Goal: Check status: Check status

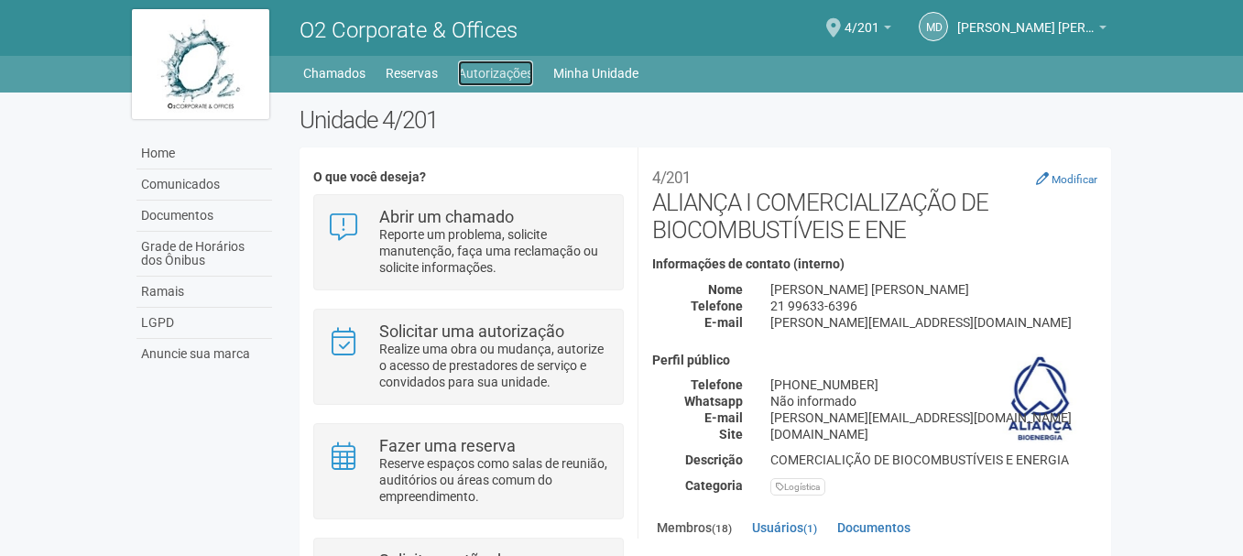
click at [479, 67] on link "Autorizações" at bounding box center [495, 73] width 75 height 26
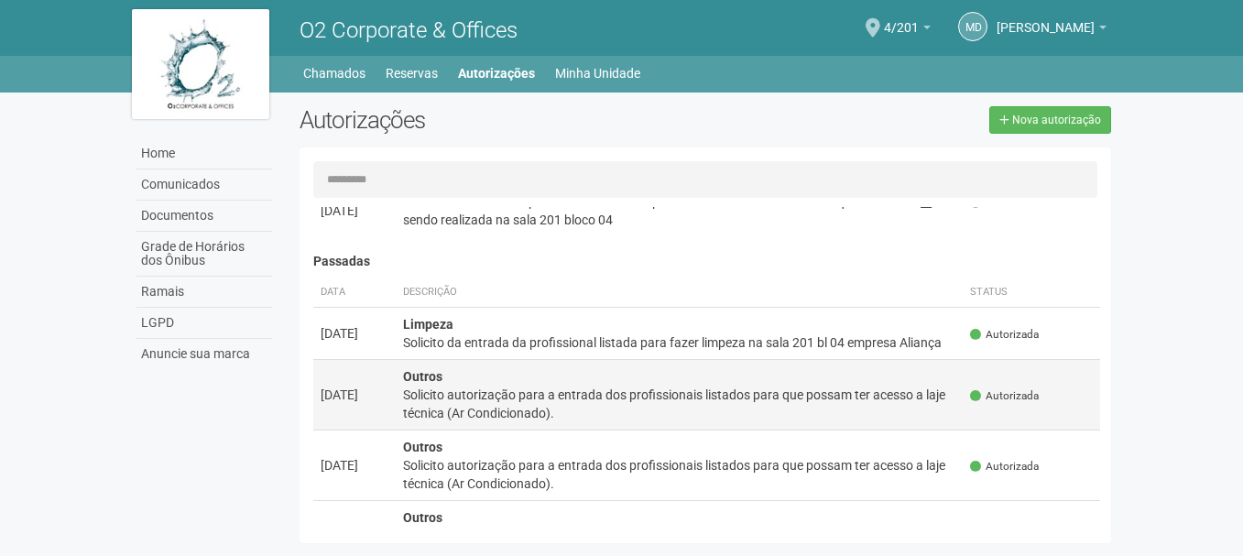
scroll to position [275, 0]
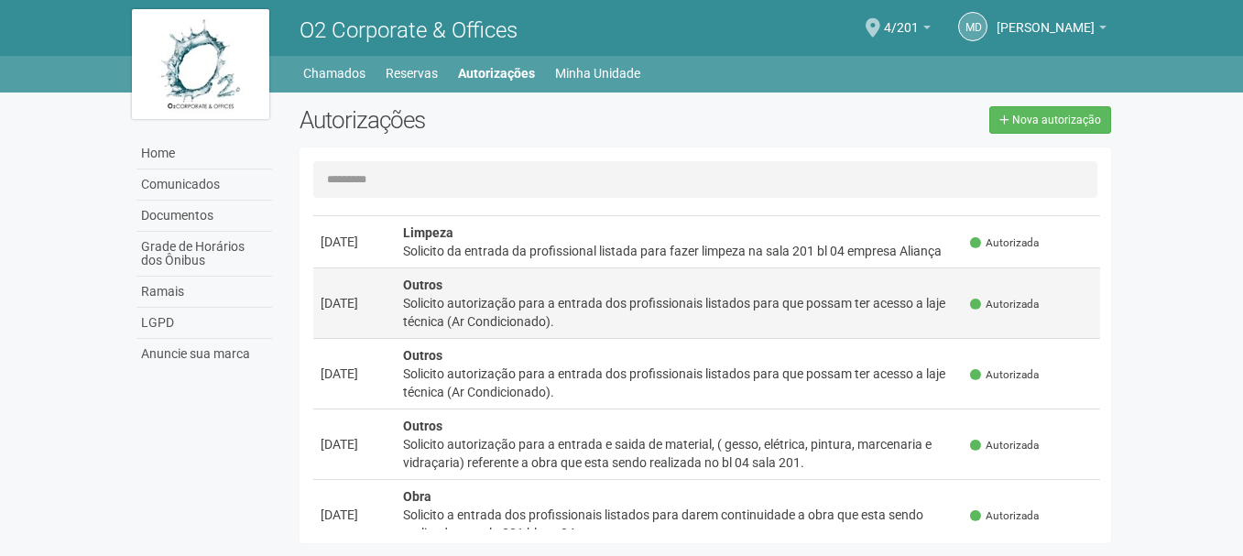
click at [552, 311] on div "Solicito autorização para a entrada dos profissionais listados para que possam …" at bounding box center [679, 312] width 553 height 37
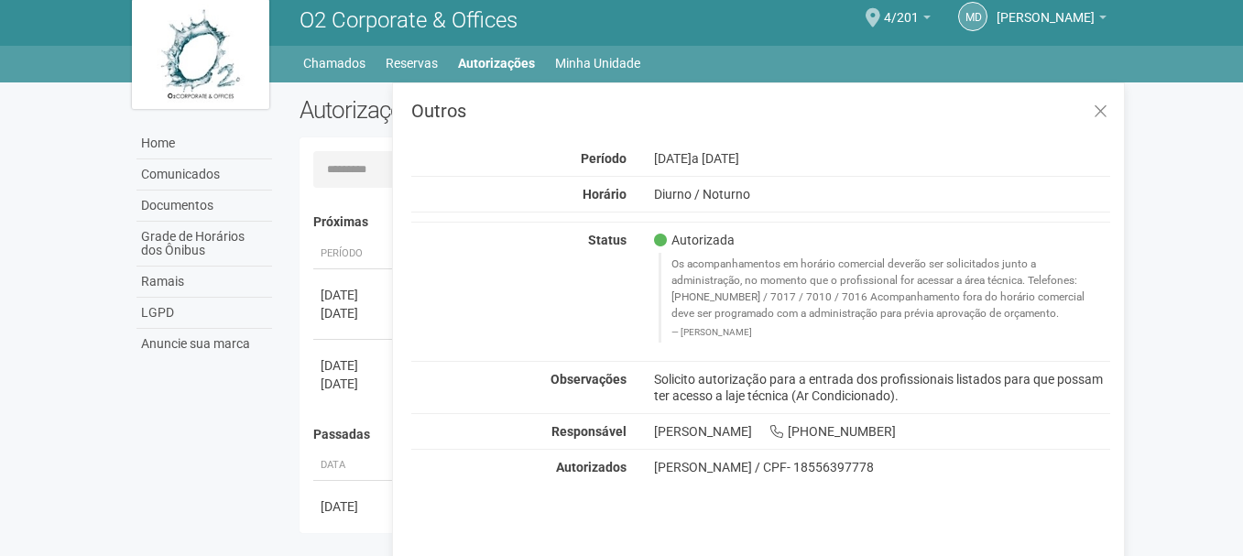
scroll to position [28, 0]
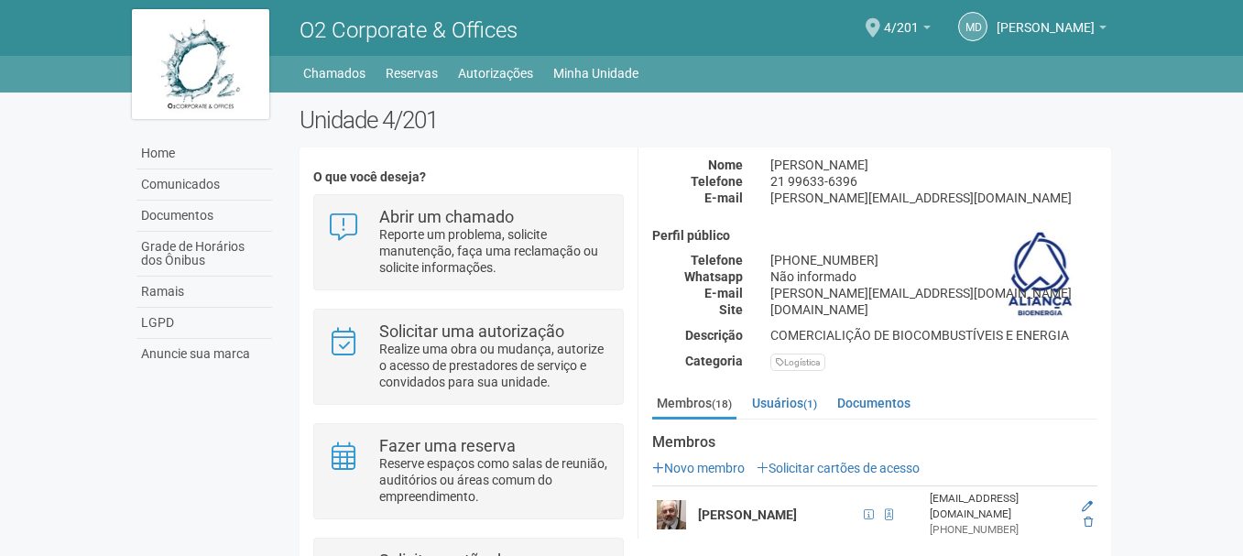
scroll to position [92, 0]
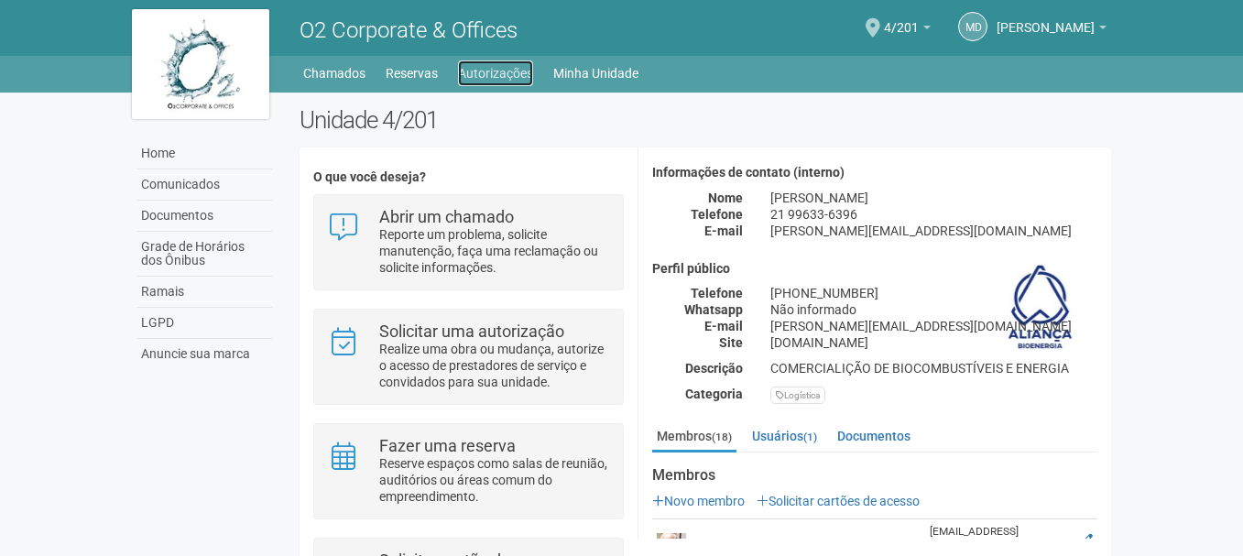
click at [494, 75] on link "Autorizações" at bounding box center [495, 73] width 75 height 26
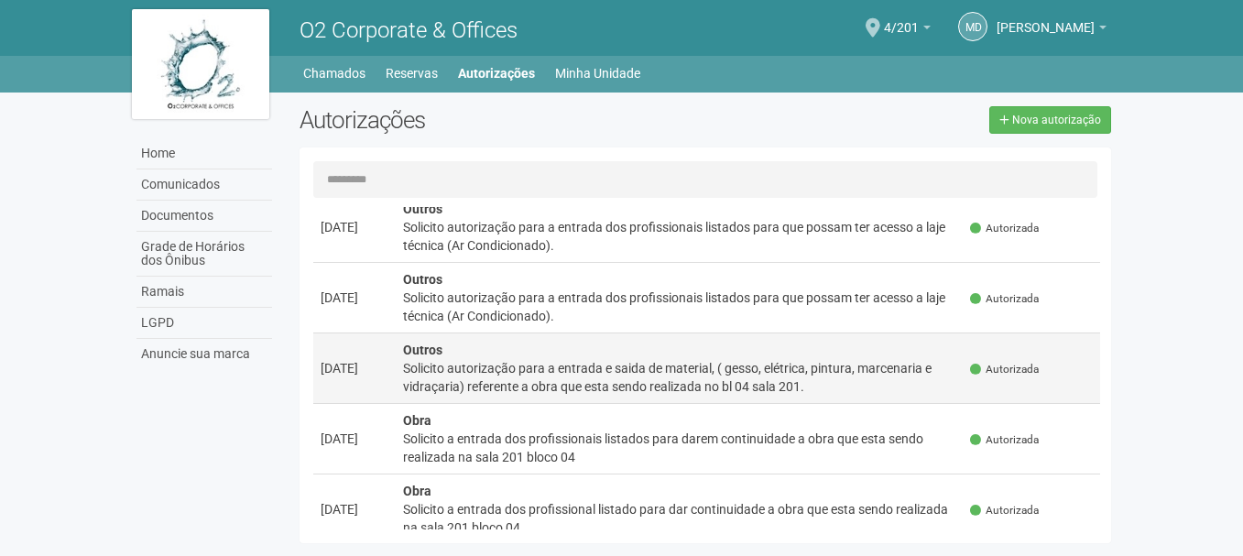
scroll to position [366, 0]
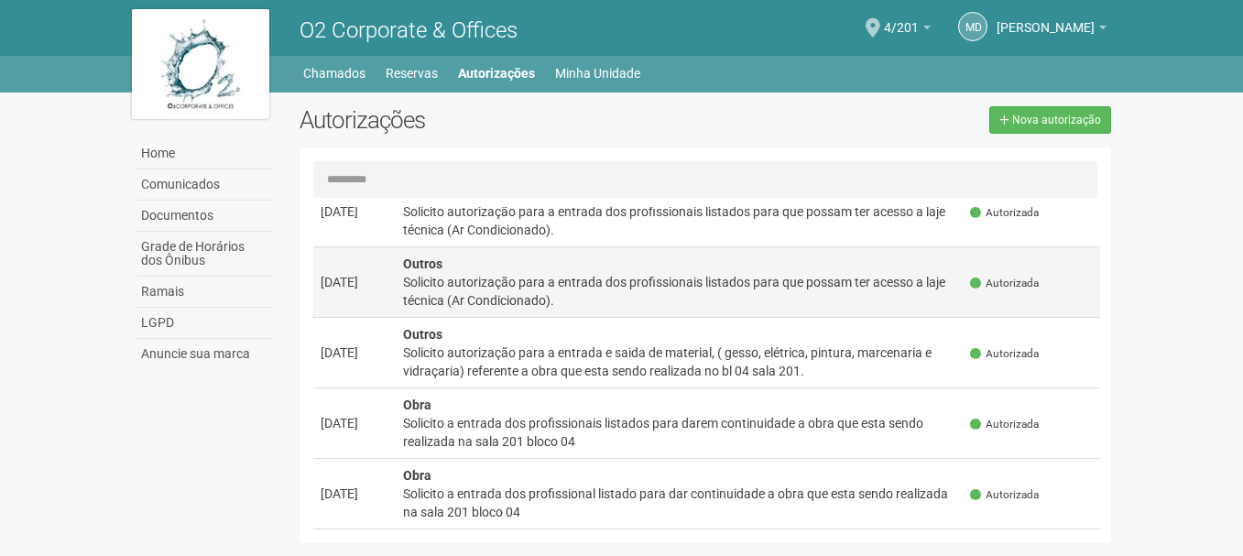
click at [531, 285] on div "Solicito autorização para a entrada dos profissionais listados para que possam …" at bounding box center [679, 291] width 553 height 37
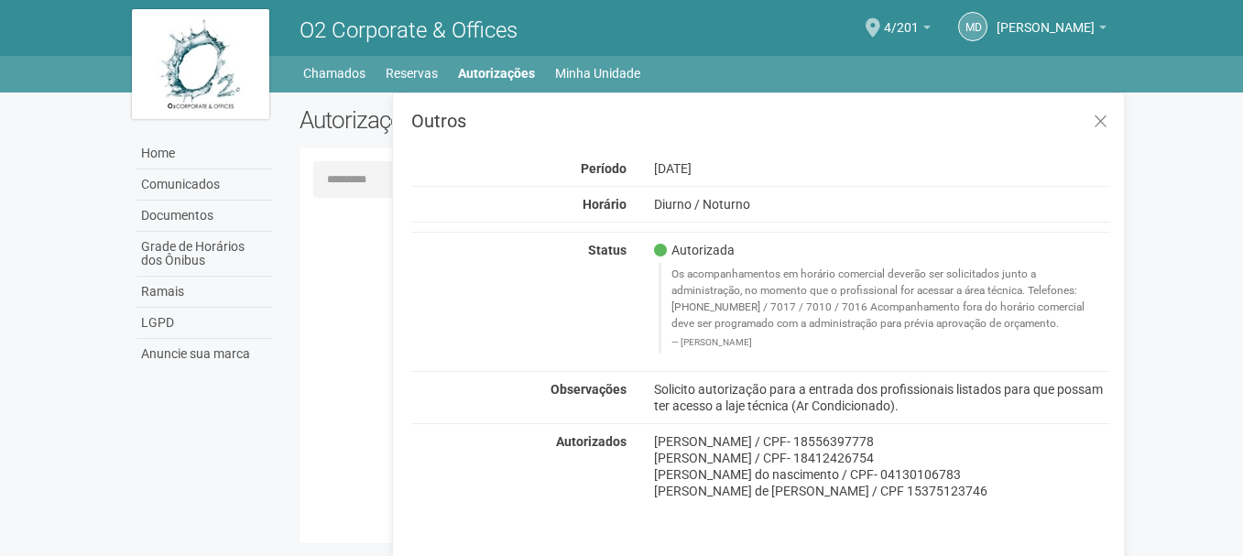
scroll to position [0, 0]
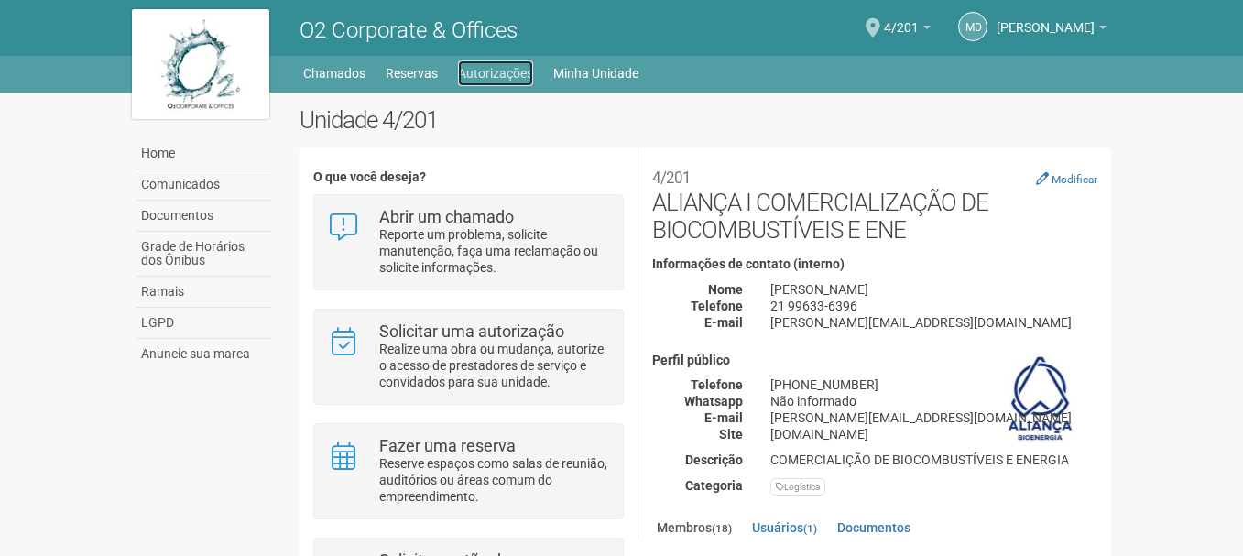
click at [497, 69] on link "Autorizações" at bounding box center [495, 73] width 75 height 26
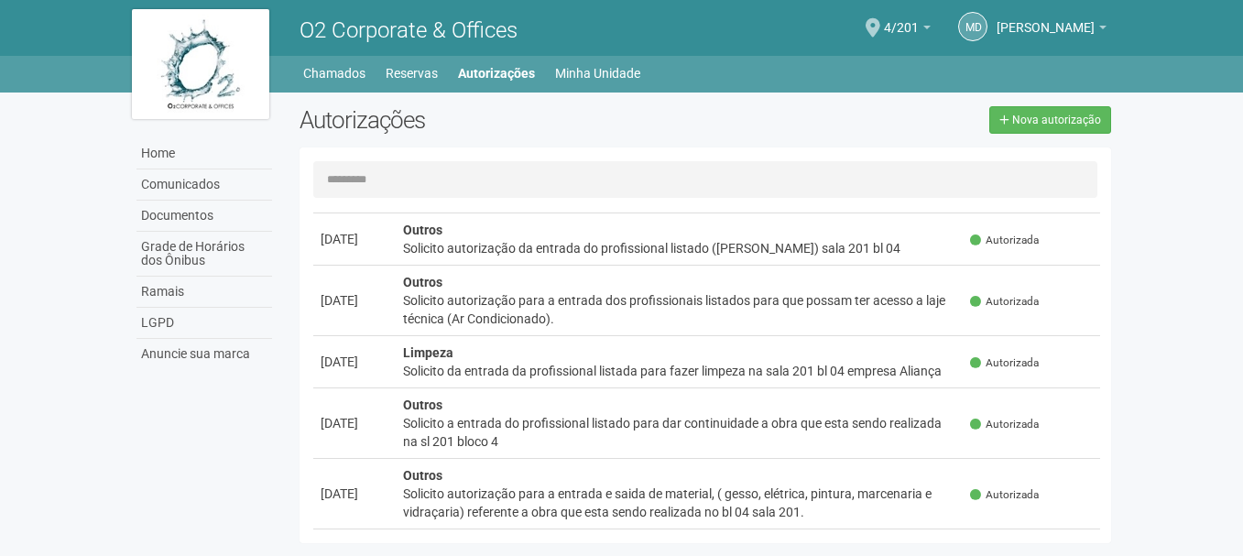
scroll to position [824, 0]
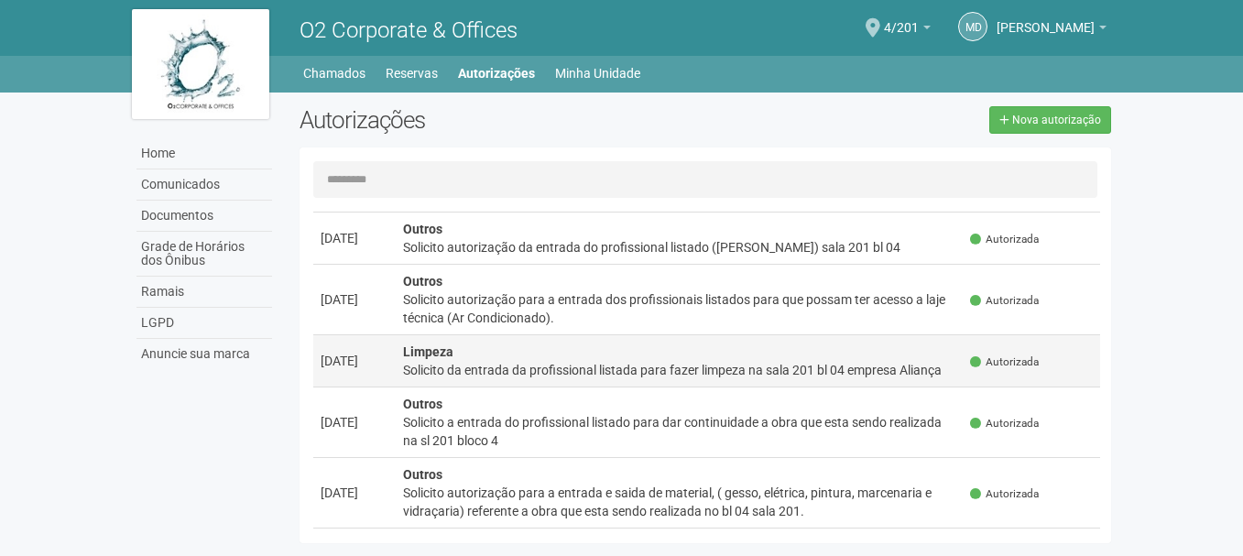
click at [508, 371] on div "Solicito da entrada da profissional listada para fazer limpeza na sala 201 bl 0…" at bounding box center [679, 370] width 553 height 18
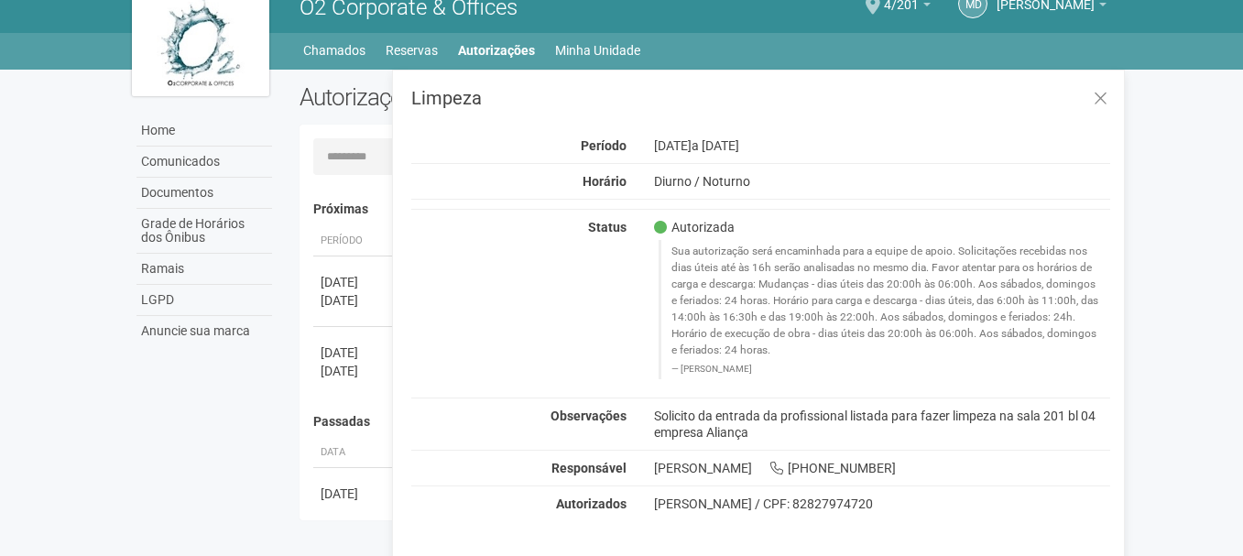
scroll to position [28, 0]
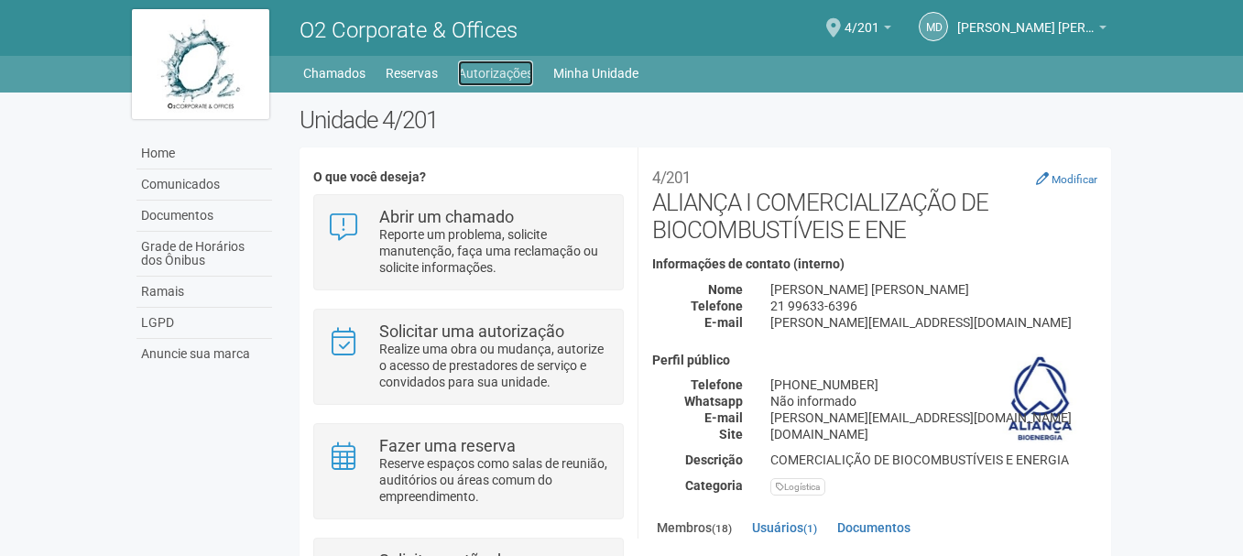
click at [494, 75] on link "Autorizações" at bounding box center [495, 73] width 75 height 26
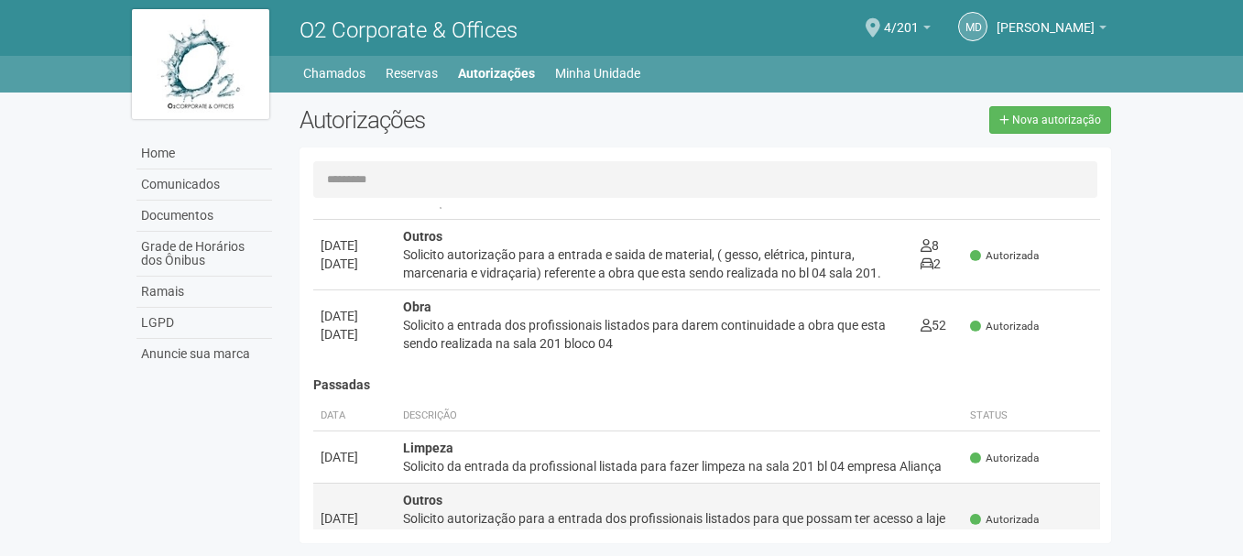
scroll to position [92, 0]
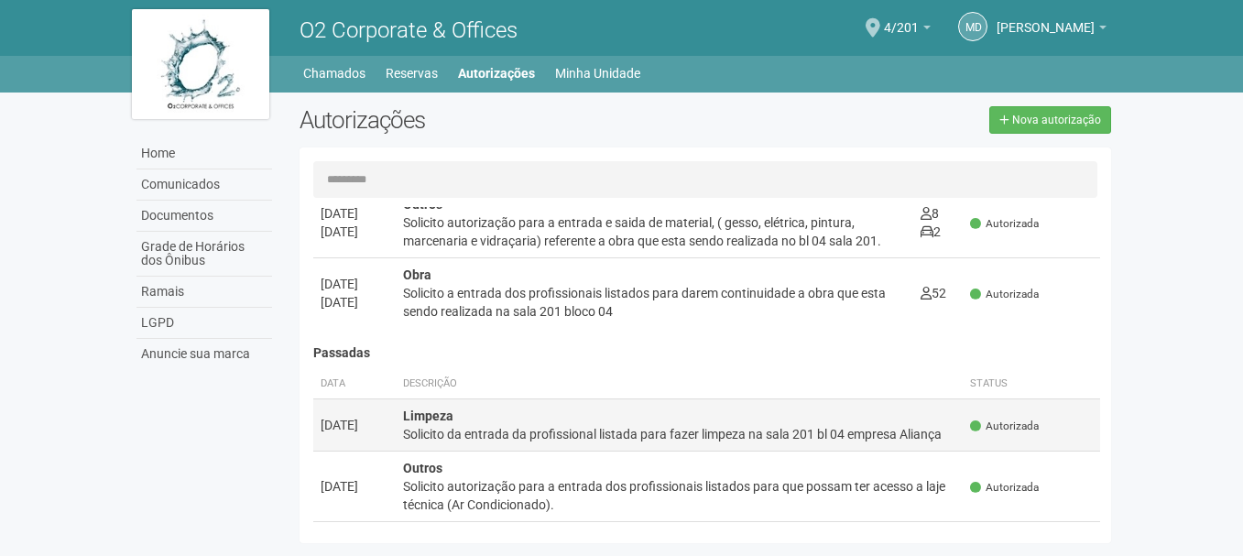
click at [699, 434] on div "Solicito da entrada da profissional listada para fazer limpeza na sala 201 bl 0…" at bounding box center [679, 434] width 553 height 18
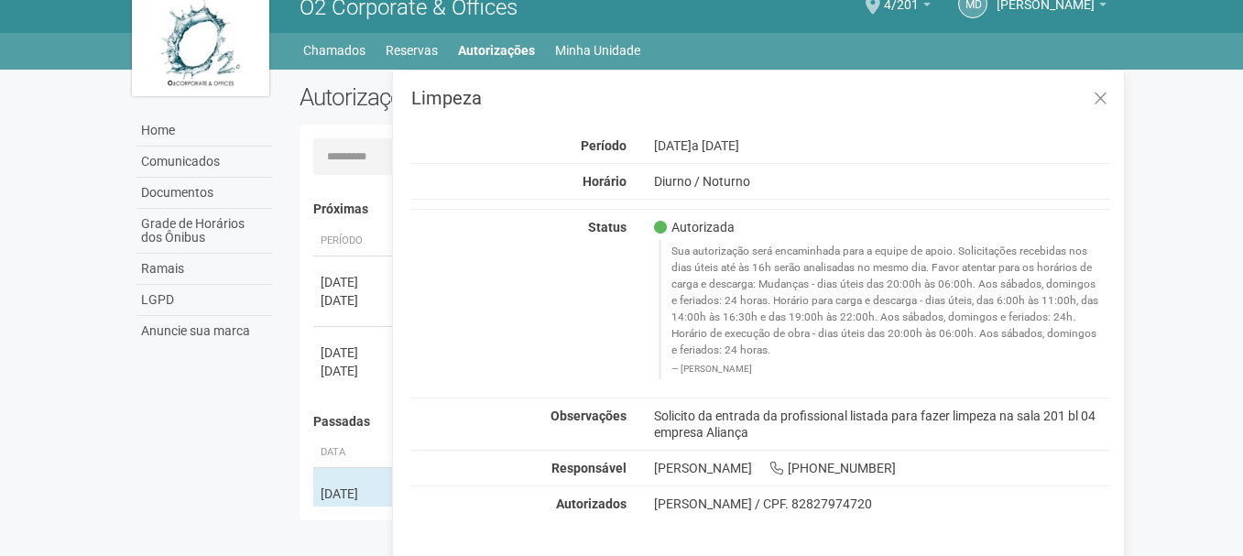
scroll to position [28, 0]
